Goal: Information Seeking & Learning: Learn about a topic

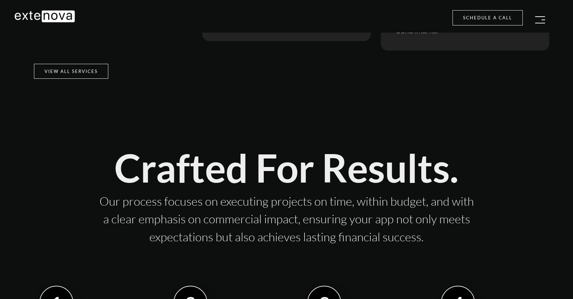
scroll to position [778, 0]
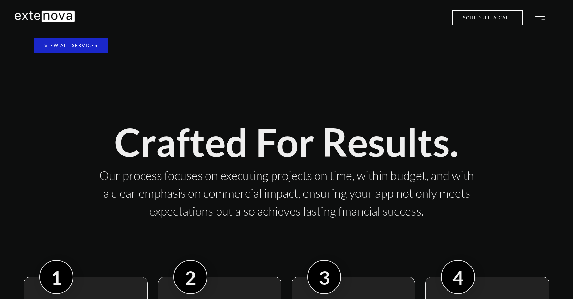
click at [81, 47] on link "View all services" at bounding box center [71, 45] width 74 height 15
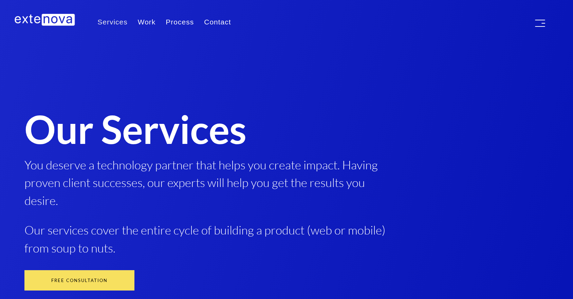
click at [115, 21] on link "Services" at bounding box center [112, 22] width 40 height 17
click at [141, 22] on link "Work" at bounding box center [147, 22] width 28 height 17
click at [202, 27] on link "Contact" at bounding box center [217, 22] width 37 height 17
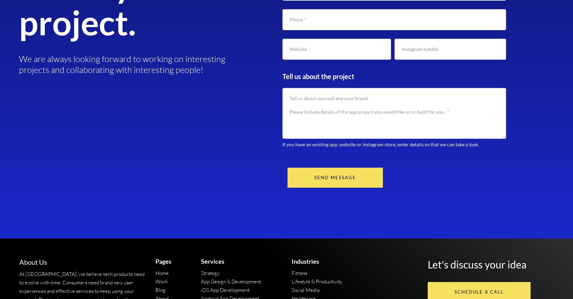
scroll to position [850, 0]
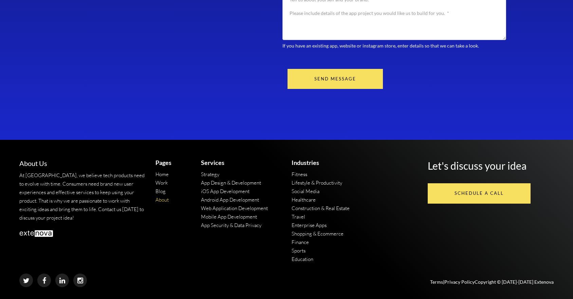
click at [159, 202] on link "About" at bounding box center [162, 200] width 13 height 6
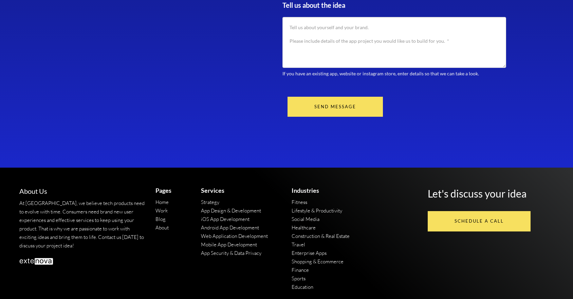
scroll to position [2464, 0]
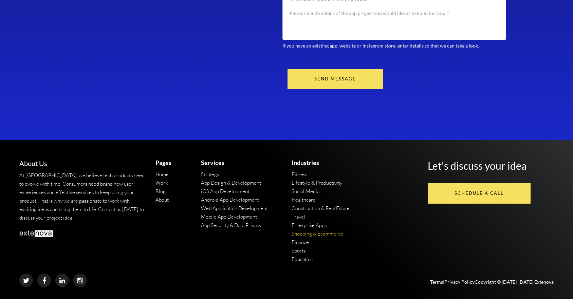
click at [307, 233] on link "Shopping & Ecommerce" at bounding box center [318, 234] width 52 height 6
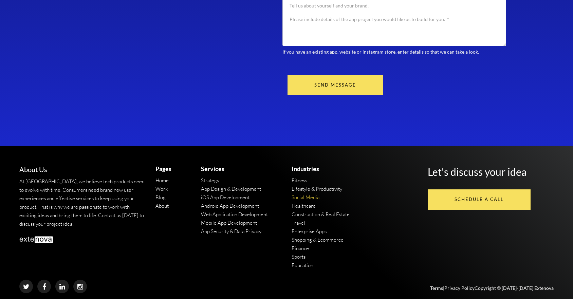
click at [307, 198] on link "Social Media" at bounding box center [306, 197] width 28 height 6
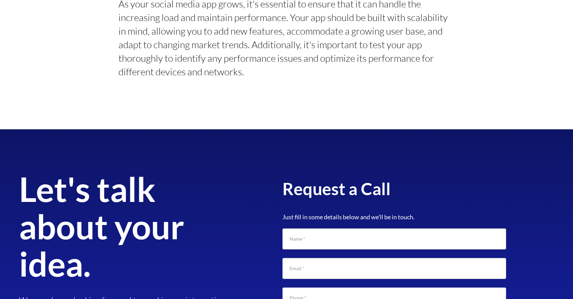
scroll to position [2329, 0]
